Goal: Check status: Check status

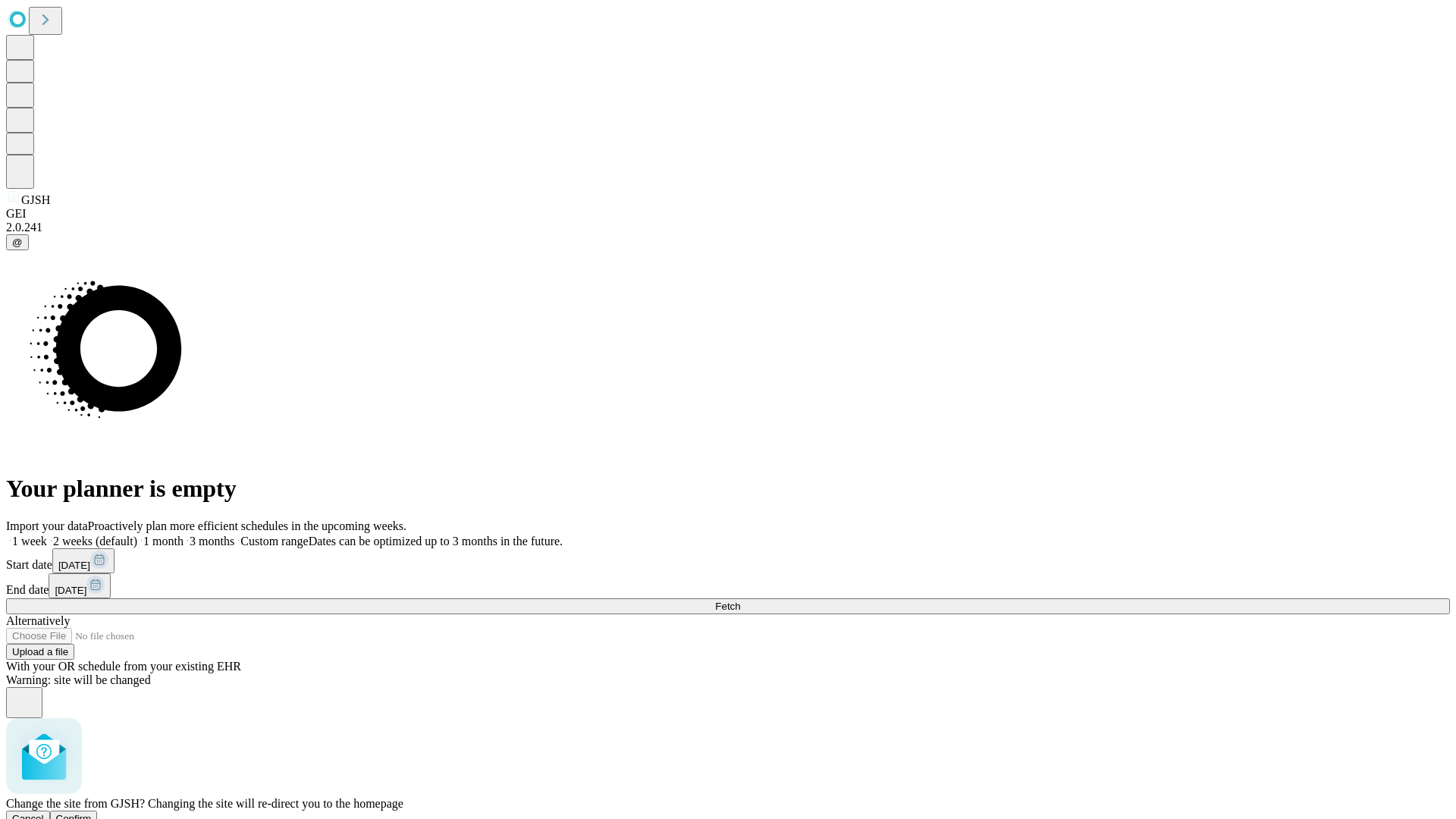
click at [92, 813] on span "Confirm" at bounding box center [74, 818] width 35 height 12
click at [47, 534] on label "1 week" at bounding box center [26, 541] width 41 height 13
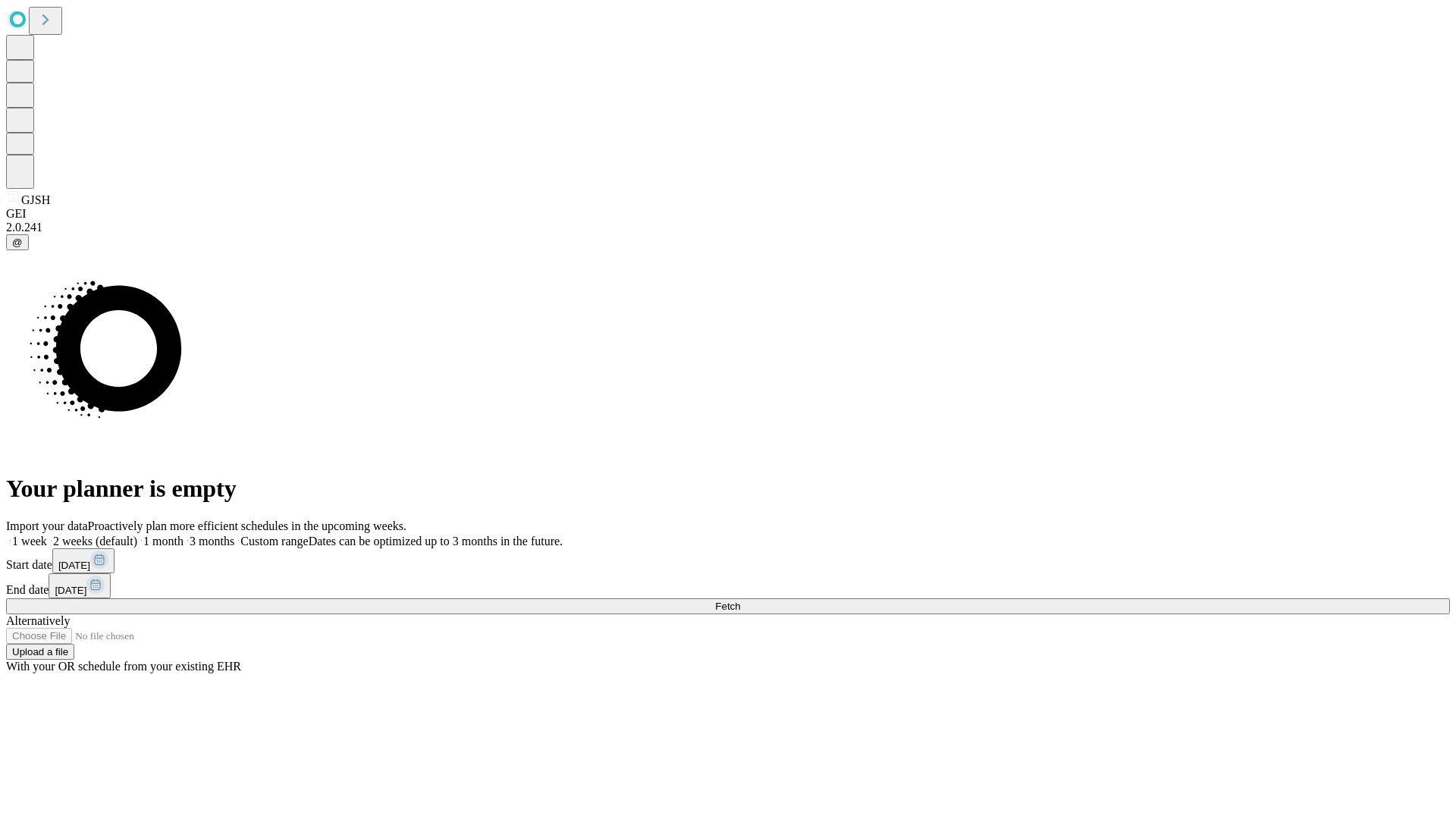
click at [740, 600] on span "Fetch" at bounding box center [728, 606] width 25 height 12
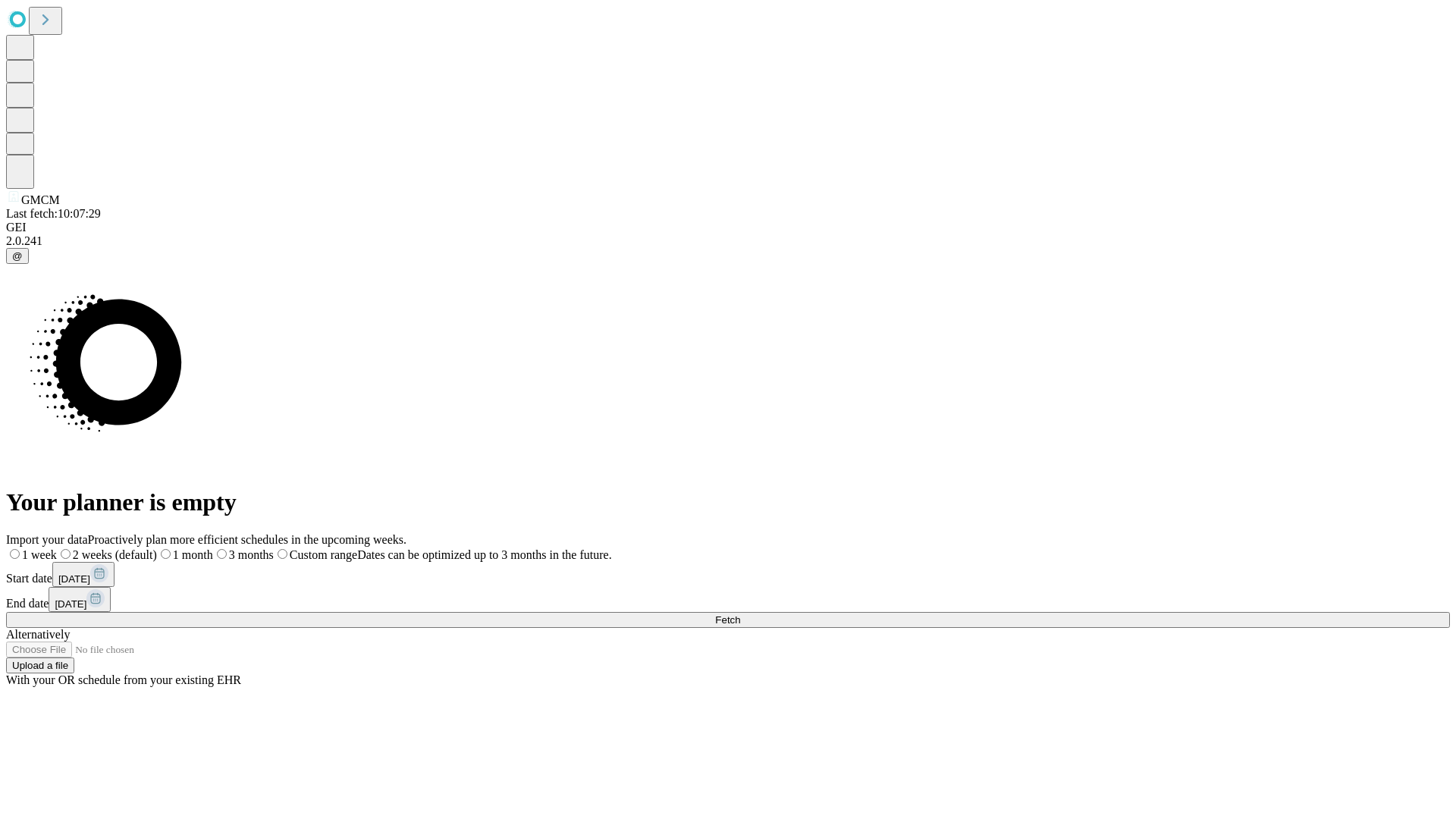
click at [57, 548] on label "1 week" at bounding box center [31, 554] width 51 height 13
click at [740, 614] on span "Fetch" at bounding box center [728, 620] width 25 height 12
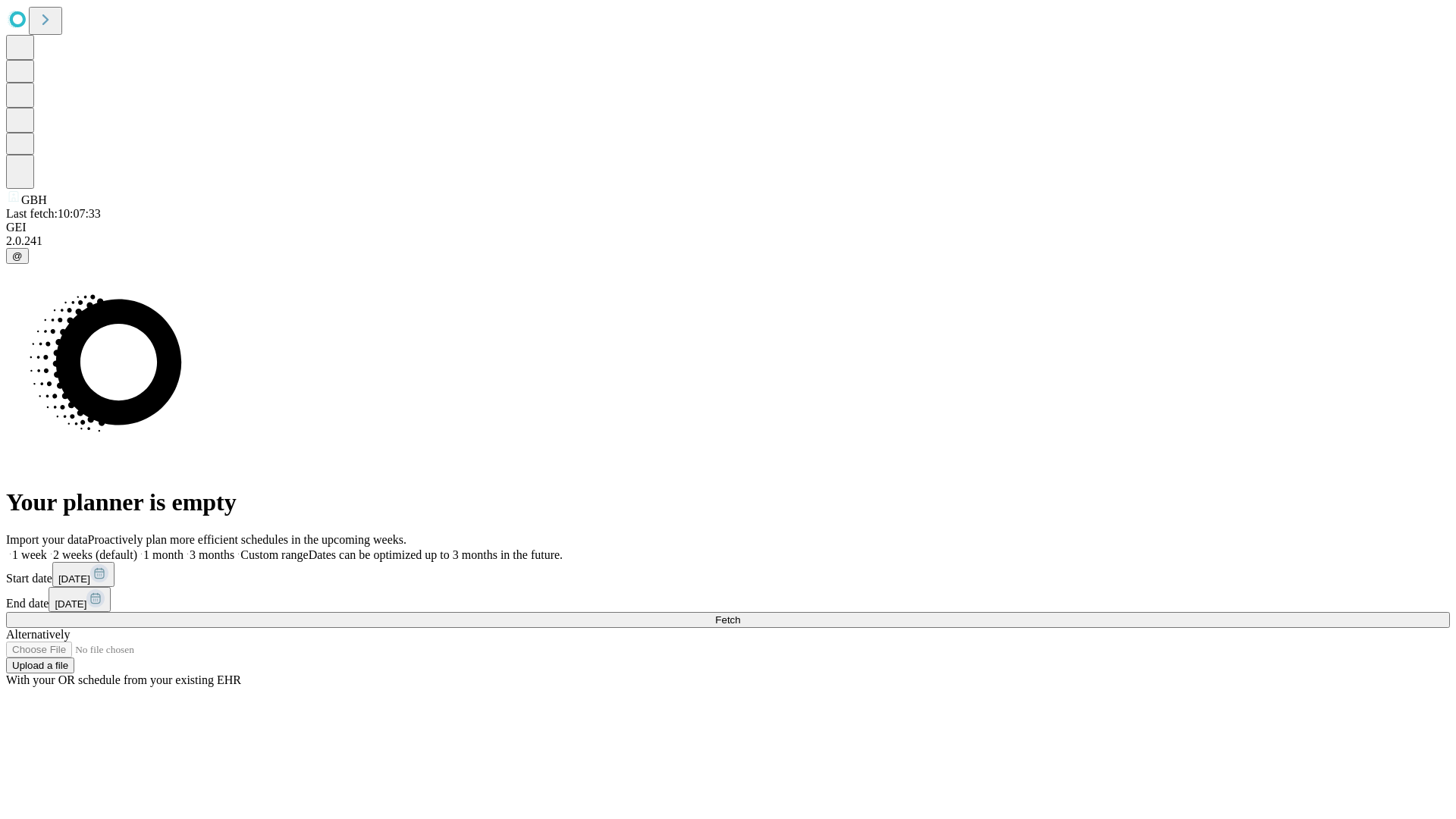
click at [47, 548] on label "1 week" at bounding box center [26, 554] width 41 height 13
click at [740, 614] on span "Fetch" at bounding box center [728, 620] width 25 height 12
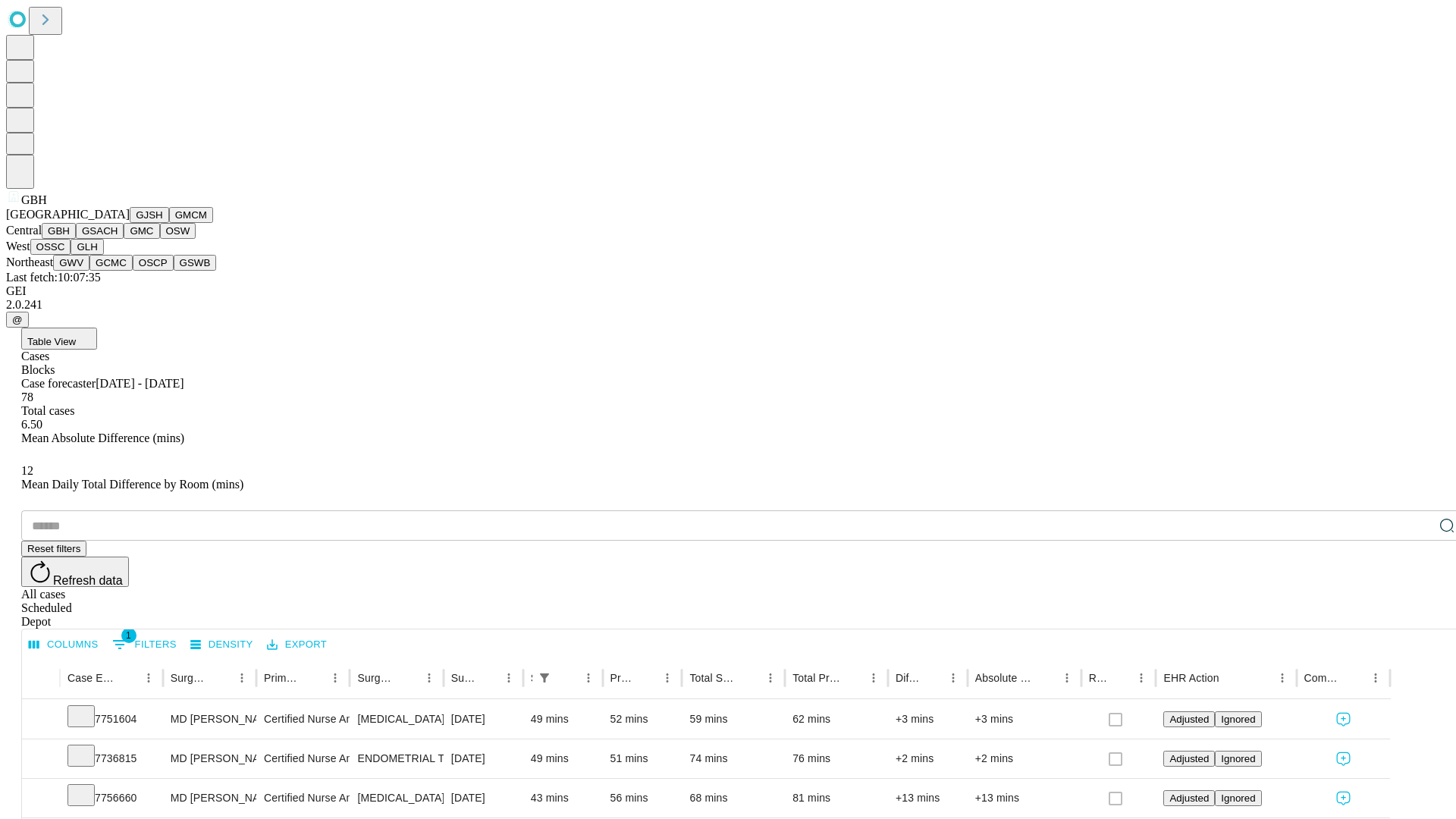
click at [117, 239] on button "GSACH" at bounding box center [100, 231] width 48 height 16
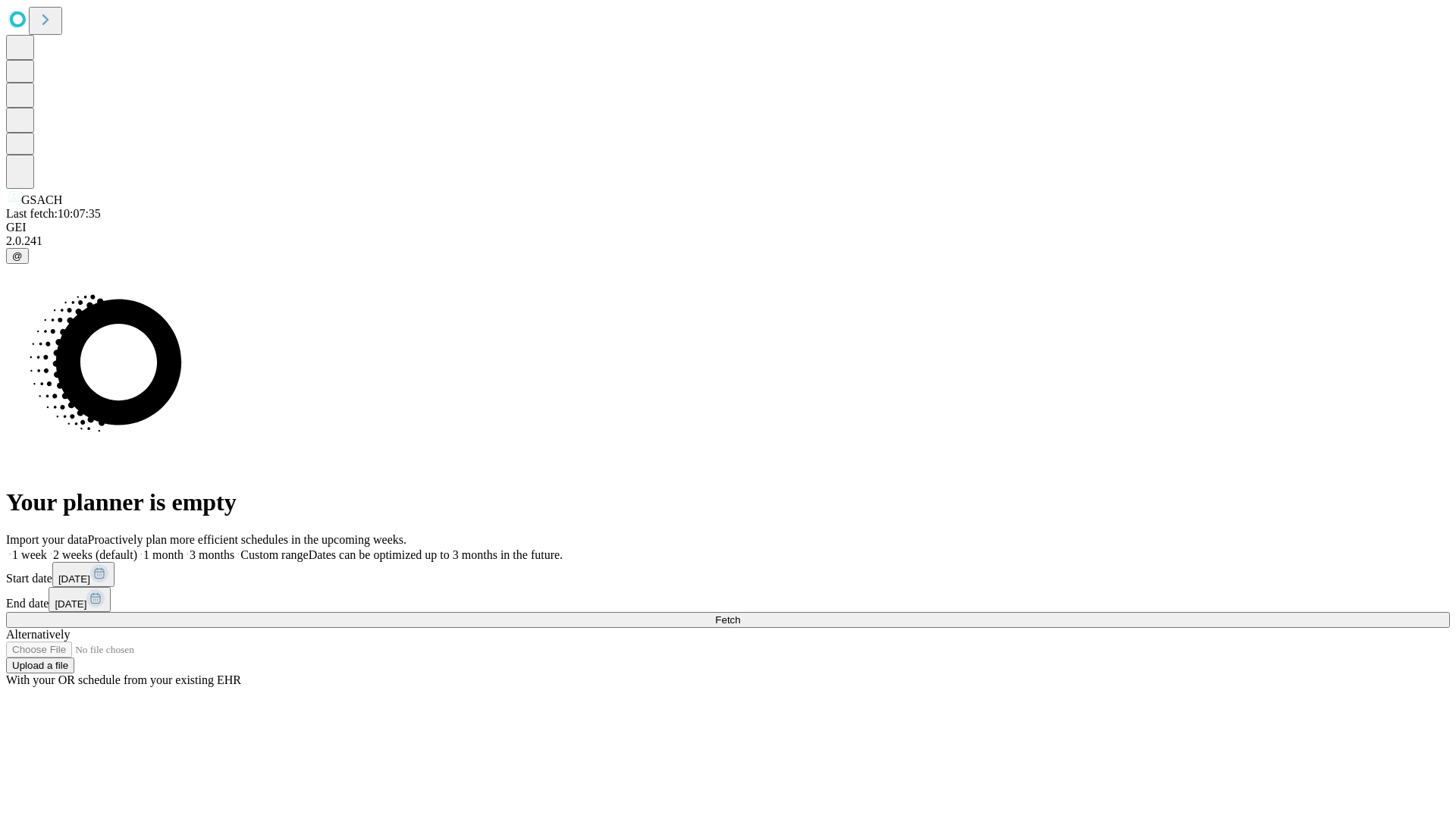
click at [47, 548] on label "1 week" at bounding box center [26, 554] width 41 height 13
click at [740, 614] on span "Fetch" at bounding box center [728, 620] width 25 height 12
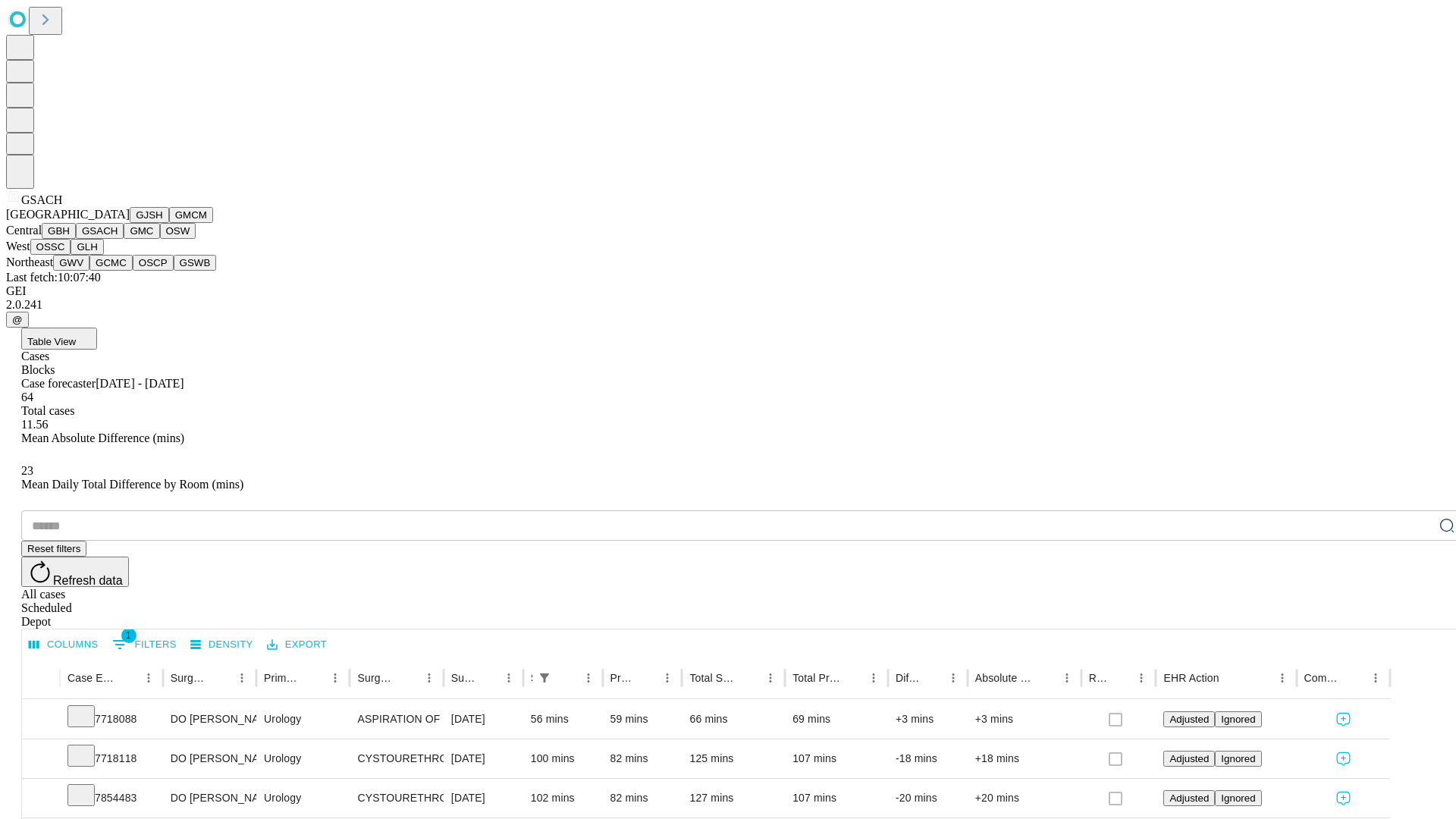
click at [123, 239] on button "GMC" at bounding box center [141, 231] width 35 height 16
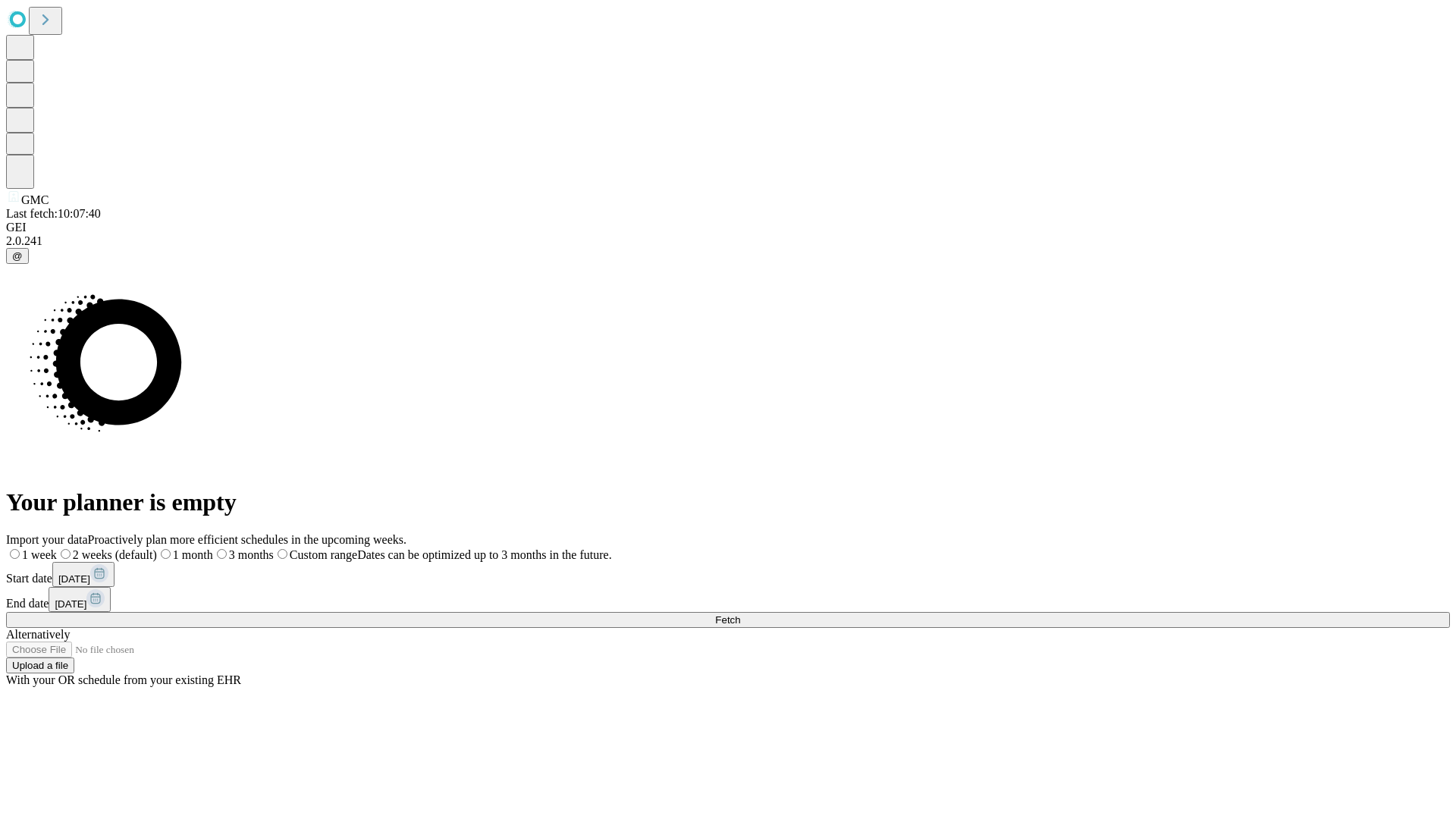
click at [57, 548] on label "1 week" at bounding box center [31, 554] width 51 height 13
click at [740, 614] on span "Fetch" at bounding box center [728, 620] width 25 height 12
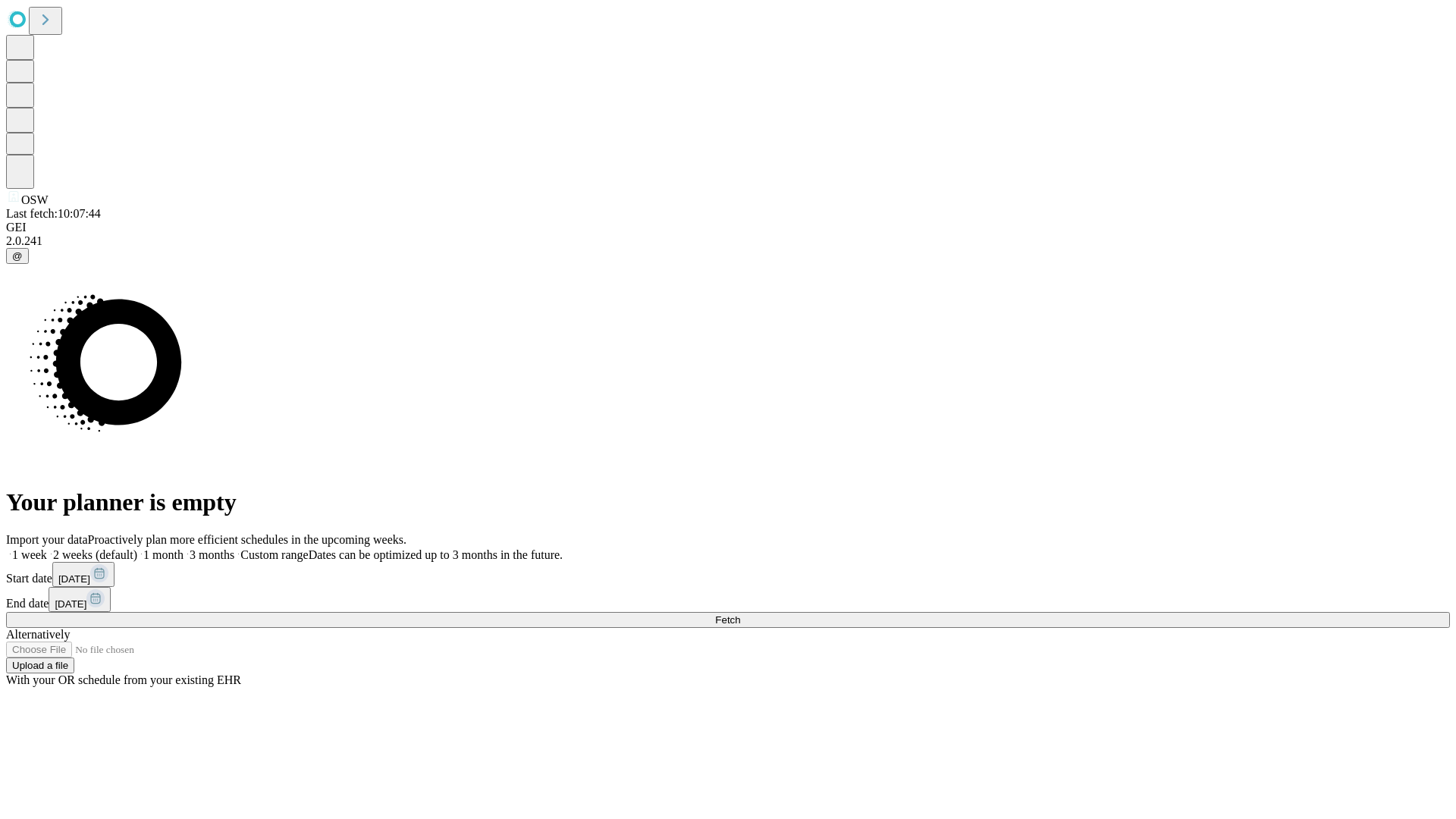
click at [47, 548] on label "1 week" at bounding box center [26, 554] width 41 height 13
click at [740, 614] on span "Fetch" at bounding box center [728, 620] width 25 height 12
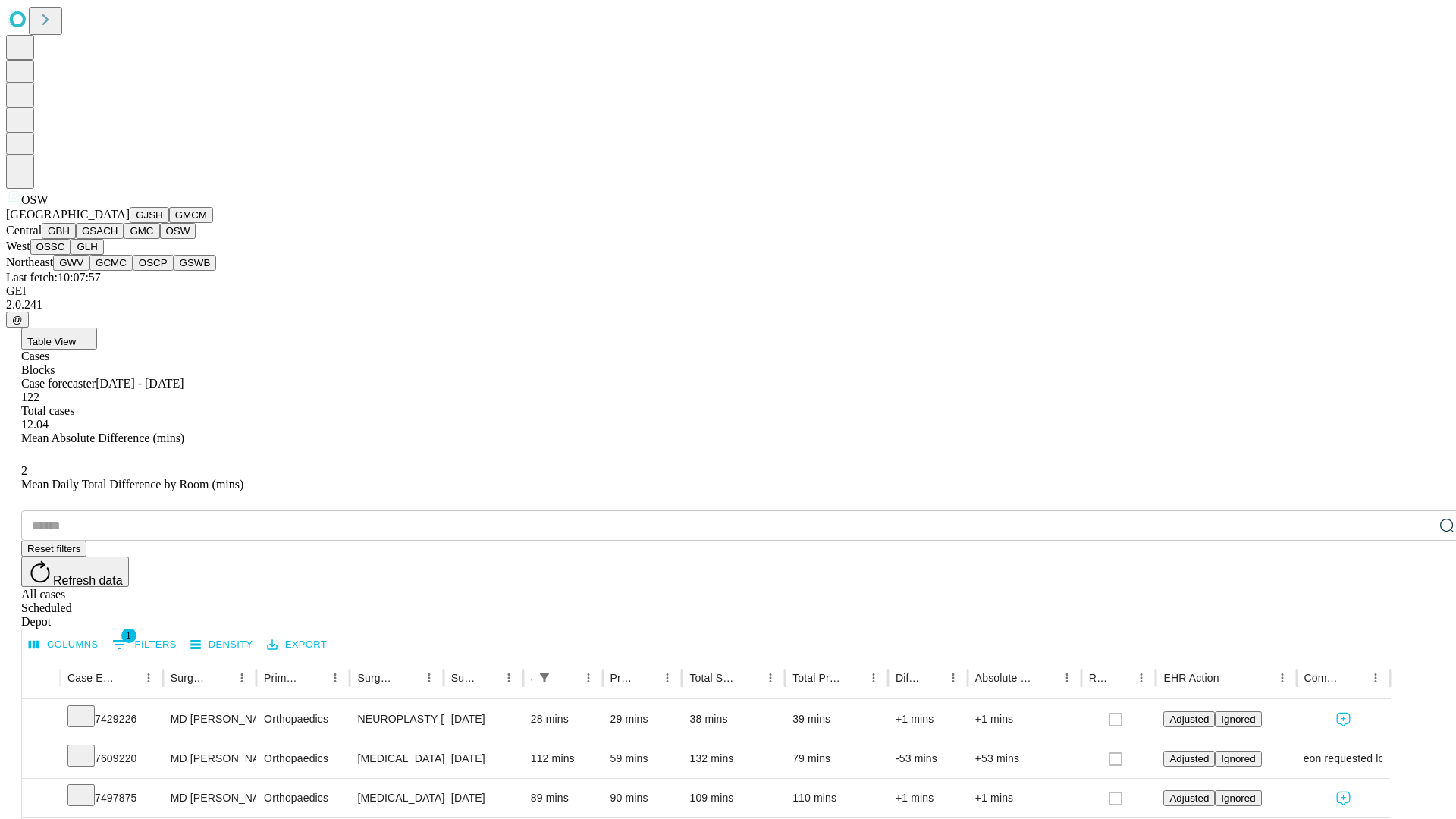
click at [71, 255] on button "OSSC" at bounding box center [51, 247] width 41 height 16
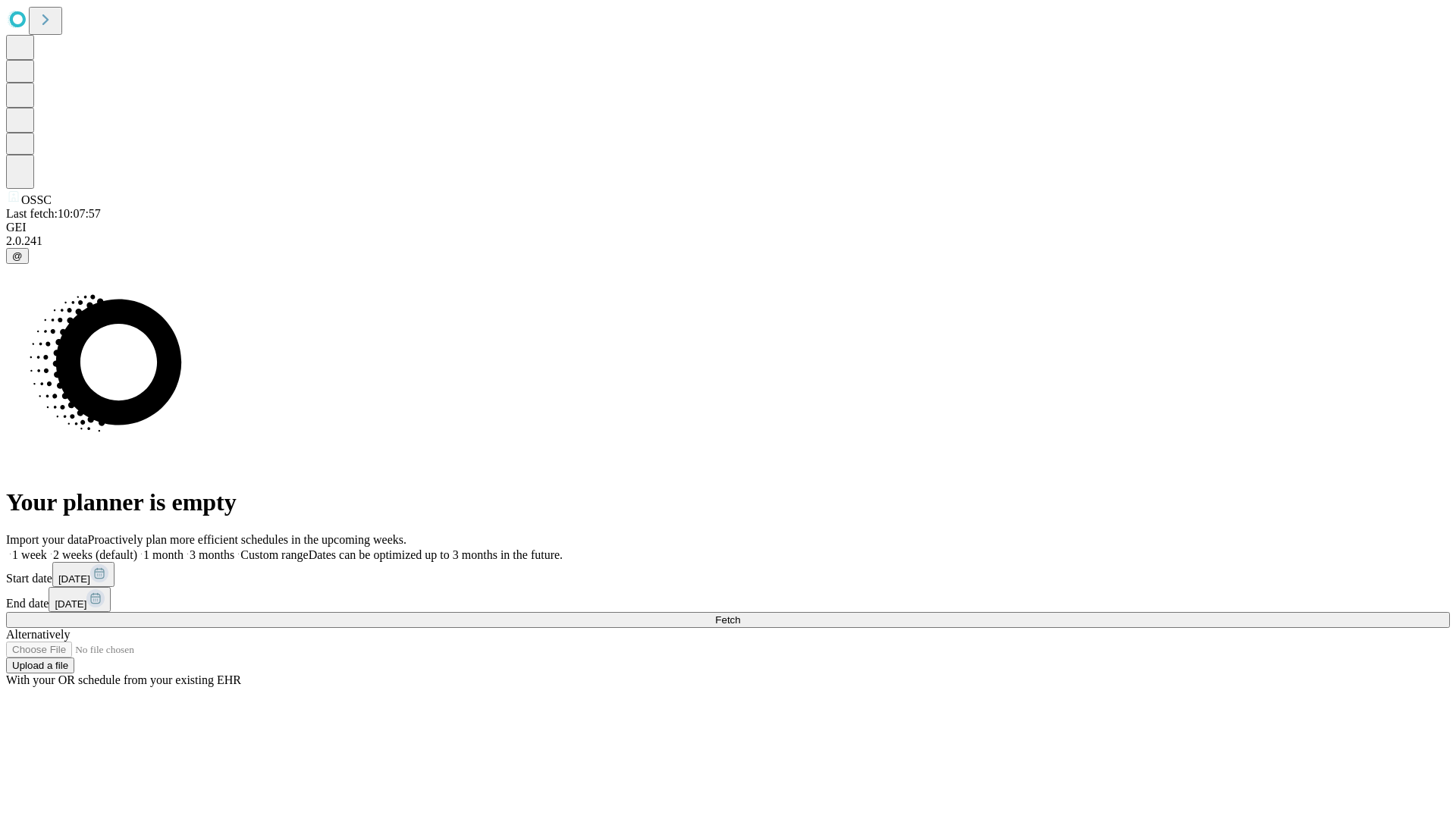
click at [47, 548] on label "1 week" at bounding box center [26, 554] width 41 height 13
click at [740, 614] on span "Fetch" at bounding box center [728, 620] width 25 height 12
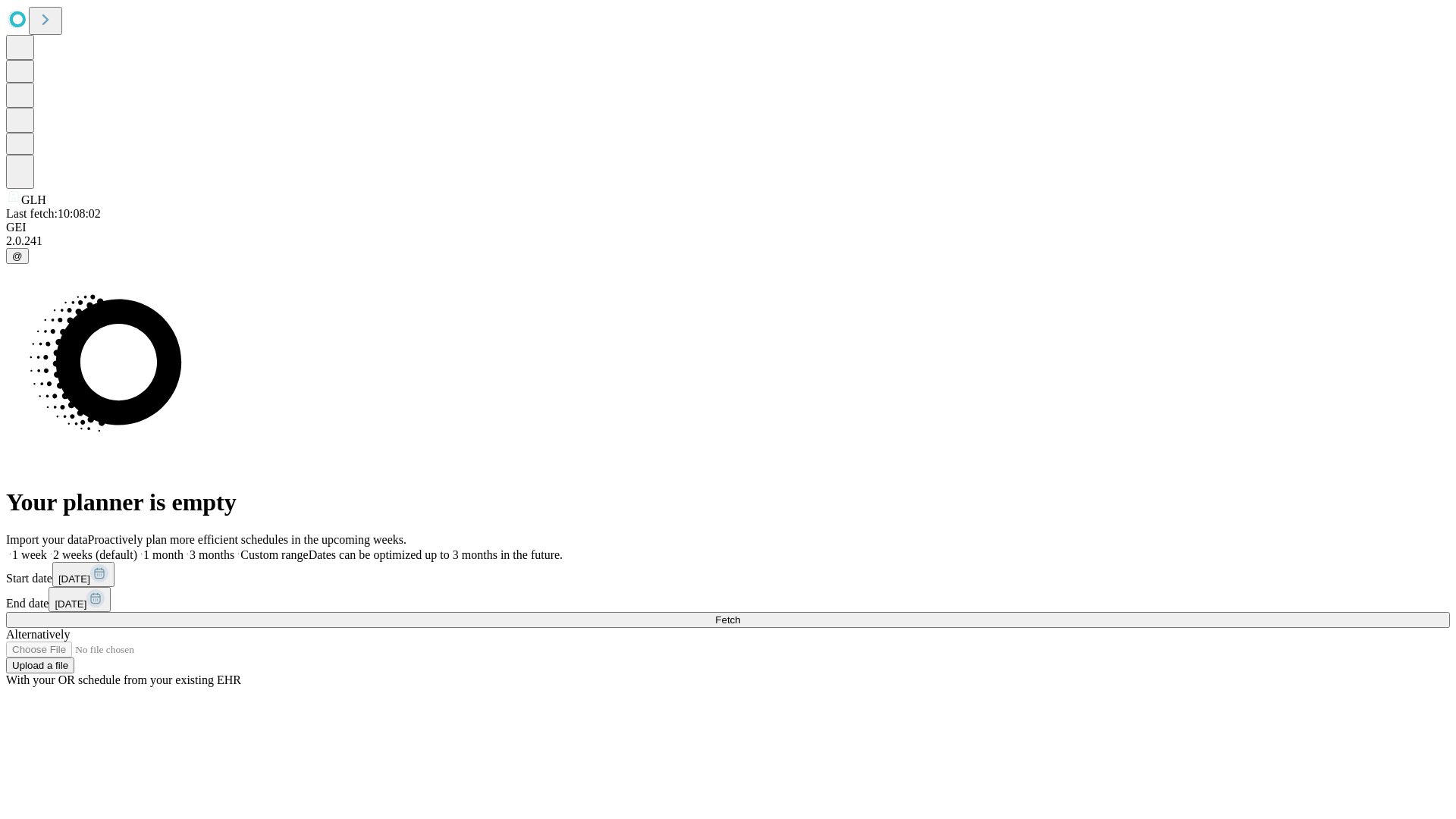
click at [47, 548] on label "1 week" at bounding box center [26, 554] width 41 height 13
click at [740, 614] on span "Fetch" at bounding box center [728, 620] width 25 height 12
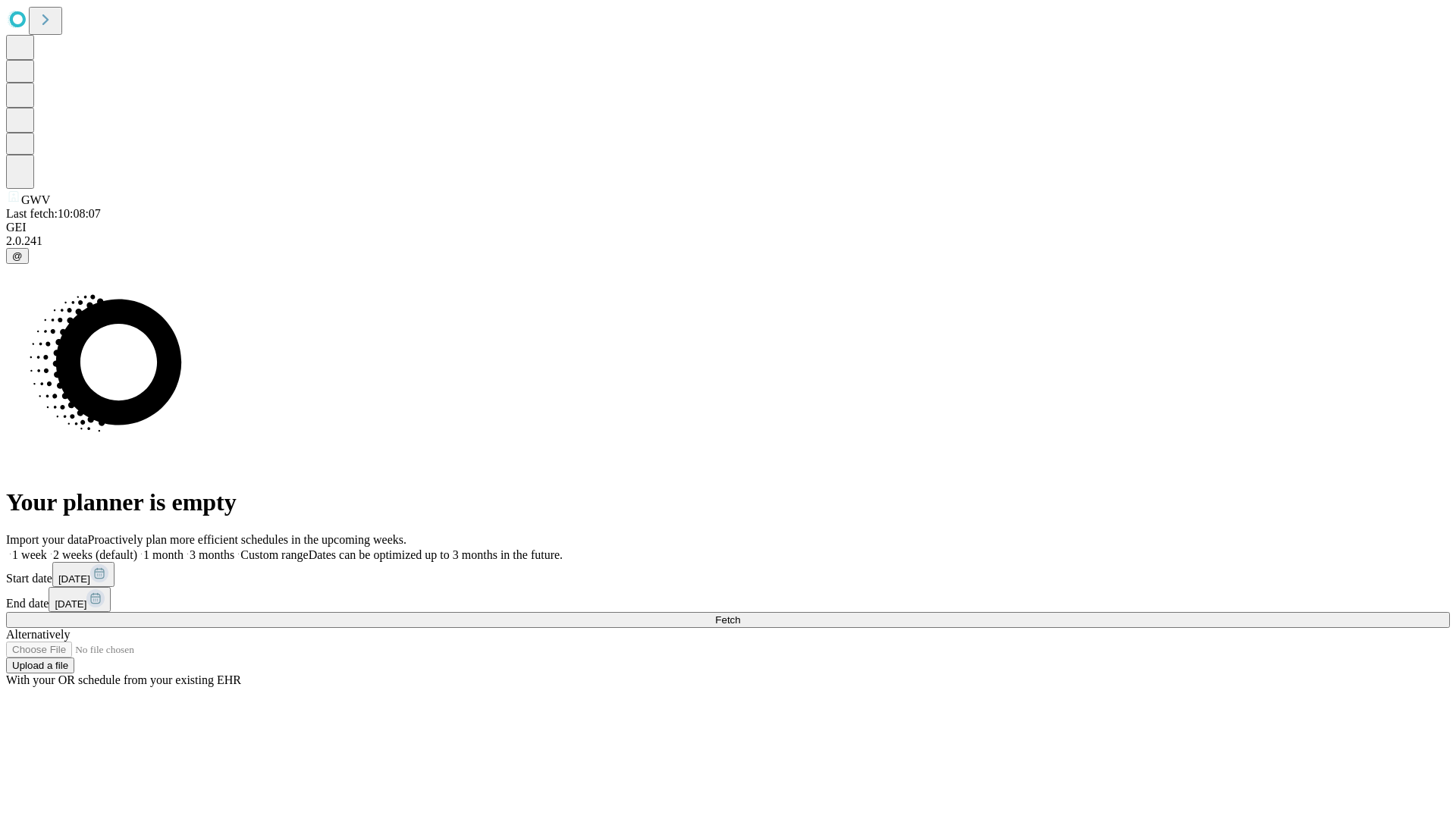
click at [47, 548] on label "1 week" at bounding box center [26, 554] width 41 height 13
click at [740, 614] on span "Fetch" at bounding box center [728, 620] width 25 height 12
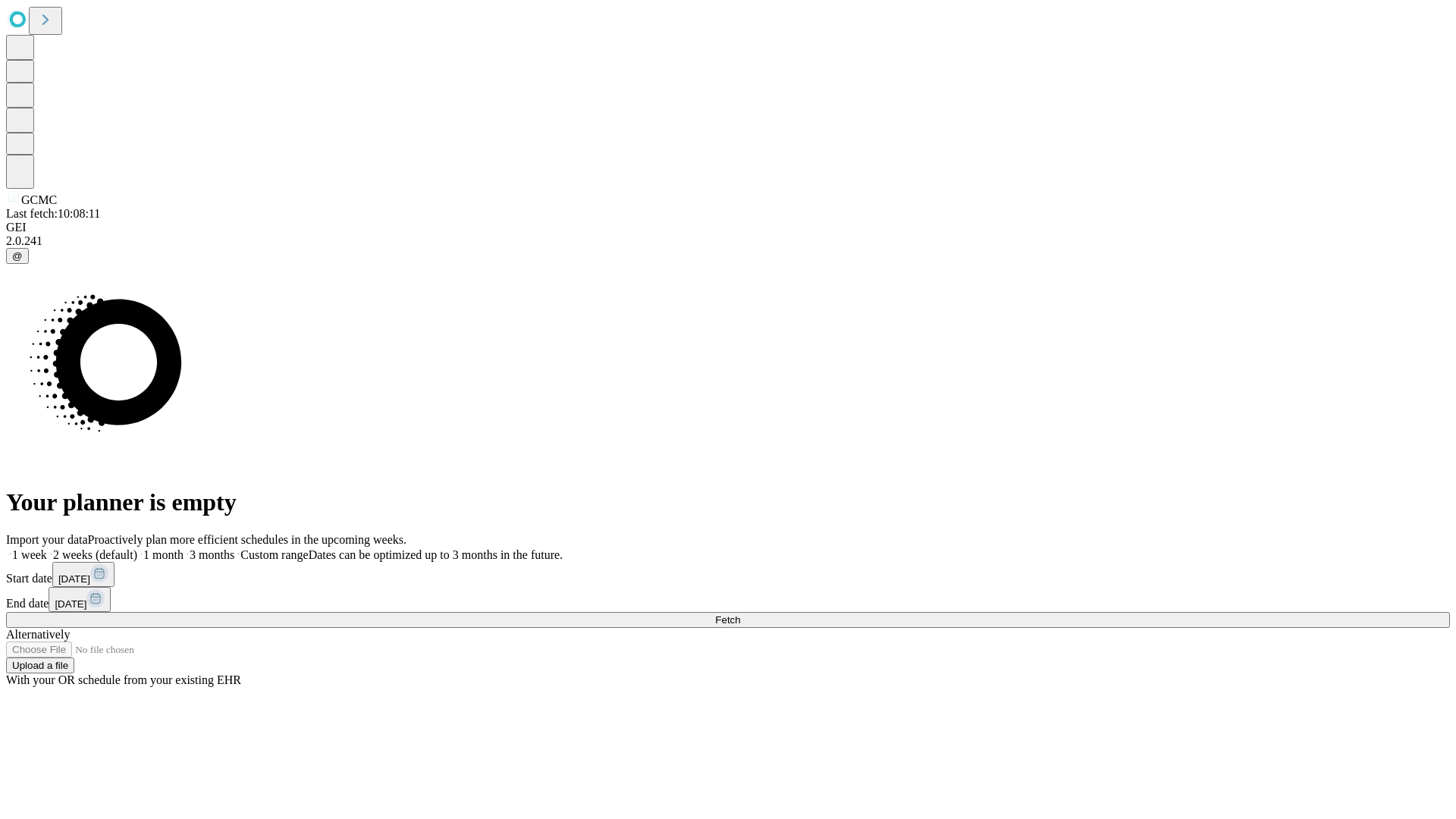
click at [47, 548] on label "1 week" at bounding box center [26, 554] width 41 height 13
click at [740, 614] on span "Fetch" at bounding box center [728, 620] width 25 height 12
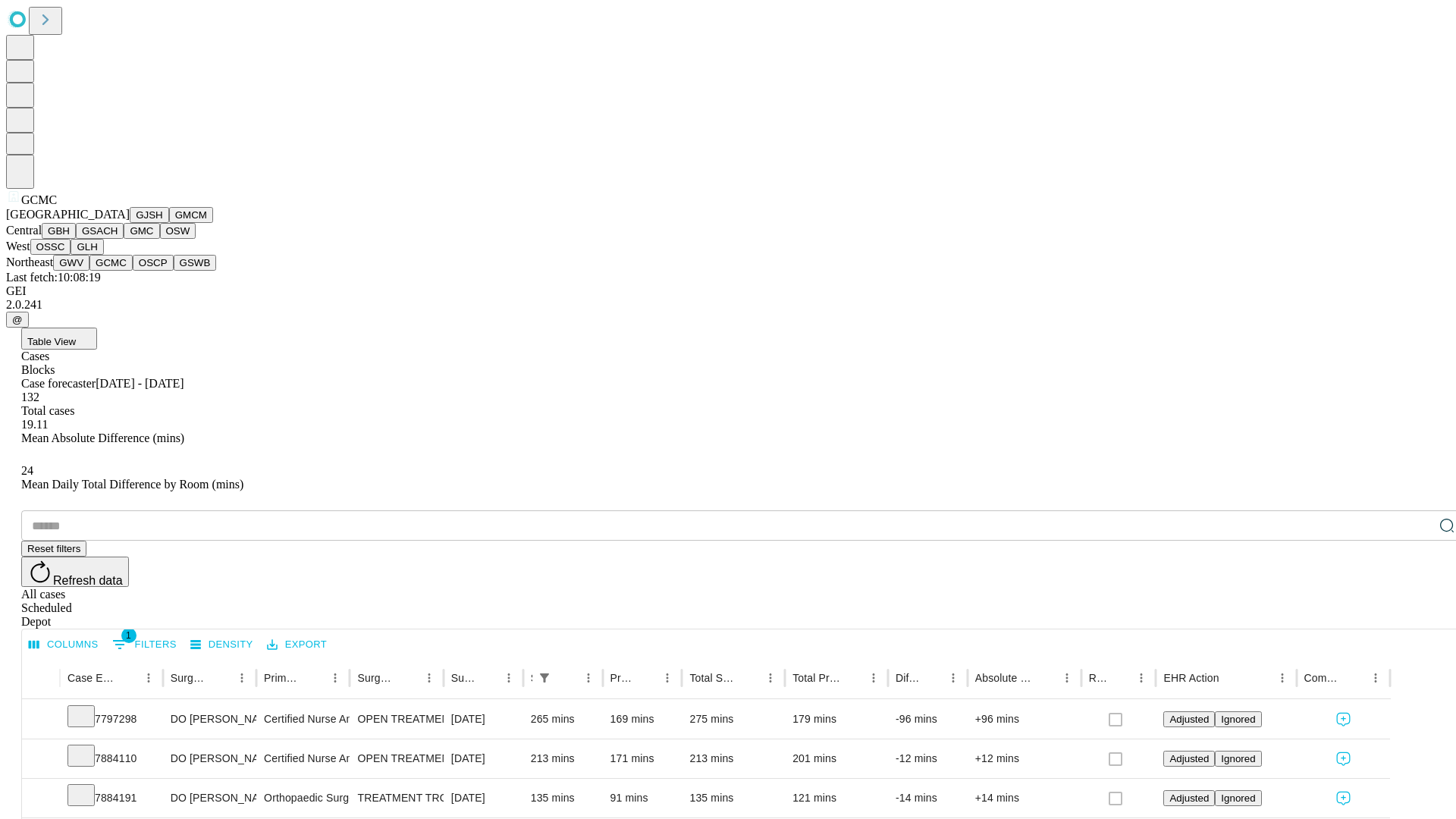
click at [133, 271] on button "OSCP" at bounding box center [153, 262] width 41 height 16
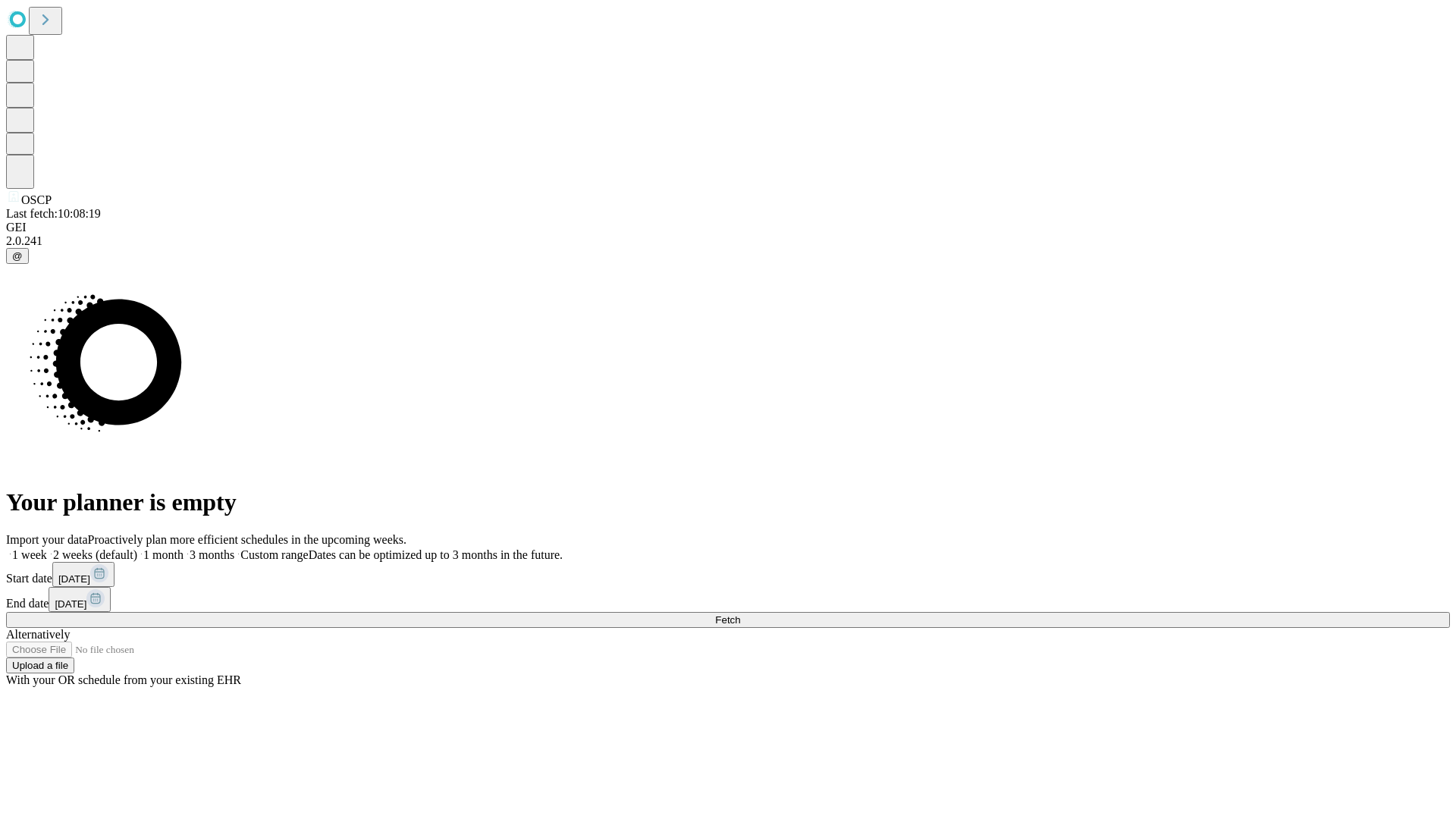
click at [47, 548] on label "1 week" at bounding box center [26, 554] width 41 height 13
click at [740, 614] on span "Fetch" at bounding box center [728, 620] width 25 height 12
